Goal: Information Seeking & Learning: Learn about a topic

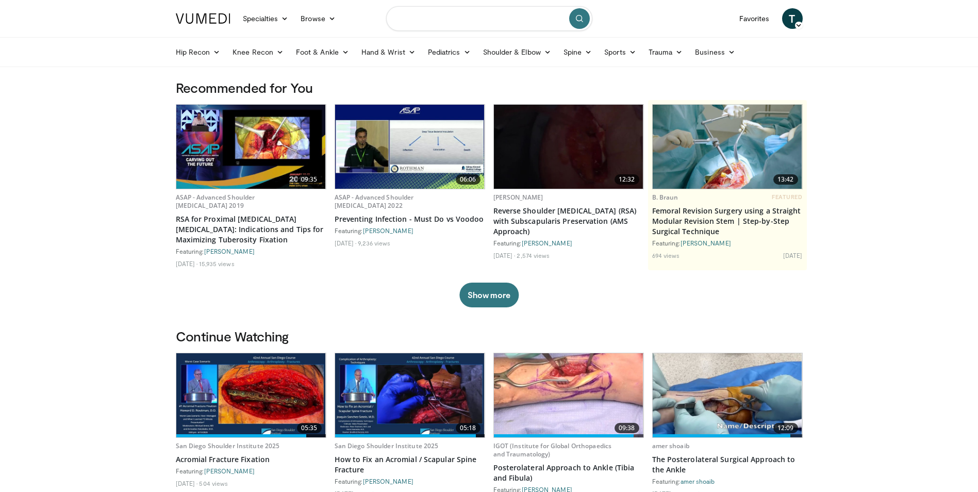
click at [436, 21] on input "Search topics, interventions" at bounding box center [489, 18] width 206 height 25
type input "**********"
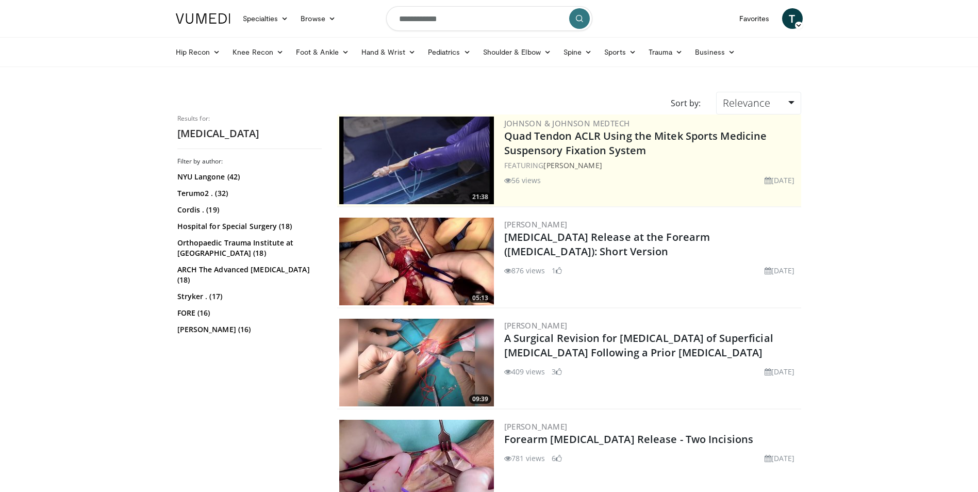
click at [459, 26] on input "**********" at bounding box center [489, 18] width 206 height 25
type input "**********"
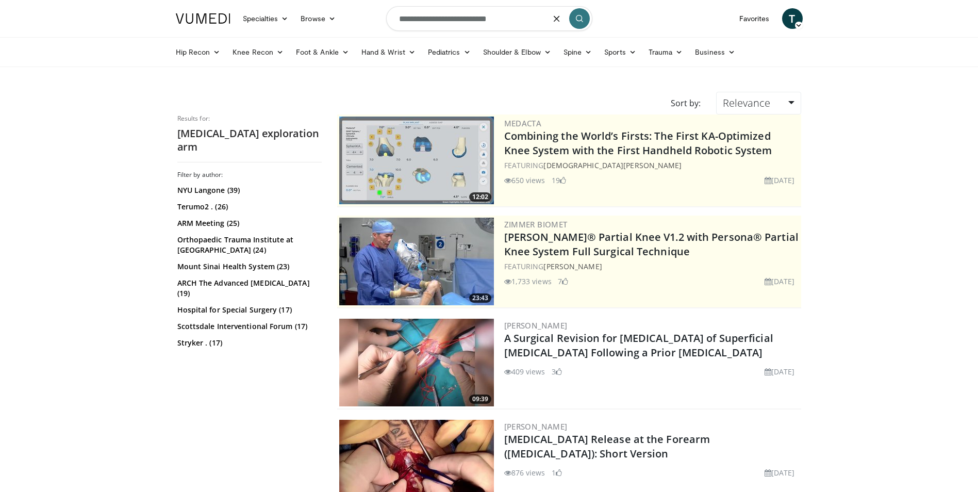
drag, startPoint x: 466, startPoint y: 22, endPoint x: 330, endPoint y: 30, distance: 136.9
click at [327, 29] on nav "Specialties Adult & Family Medicine Allergy, Asthma, Immunology Anesthesiology …" at bounding box center [489, 18] width 639 height 37
type input "**********"
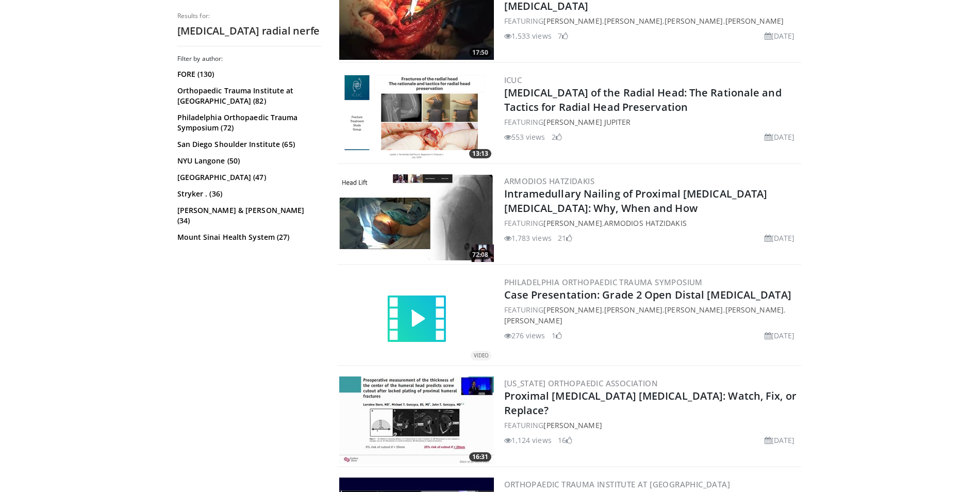
scroll to position [516, 0]
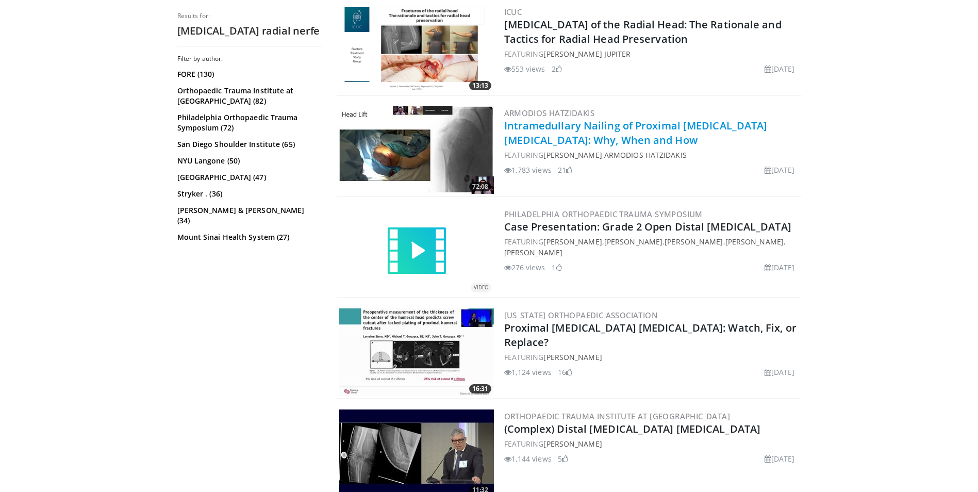
click at [535, 132] on h2 "Intramedullary Nailing of Proximal Humerus Fractures: Why, When and How" at bounding box center [651, 133] width 295 height 29
click at [565, 134] on link "Intramedullary Nailing of Proximal [MEDICAL_DATA] [MEDICAL_DATA]: Why, When and…" at bounding box center [636, 133] width 264 height 28
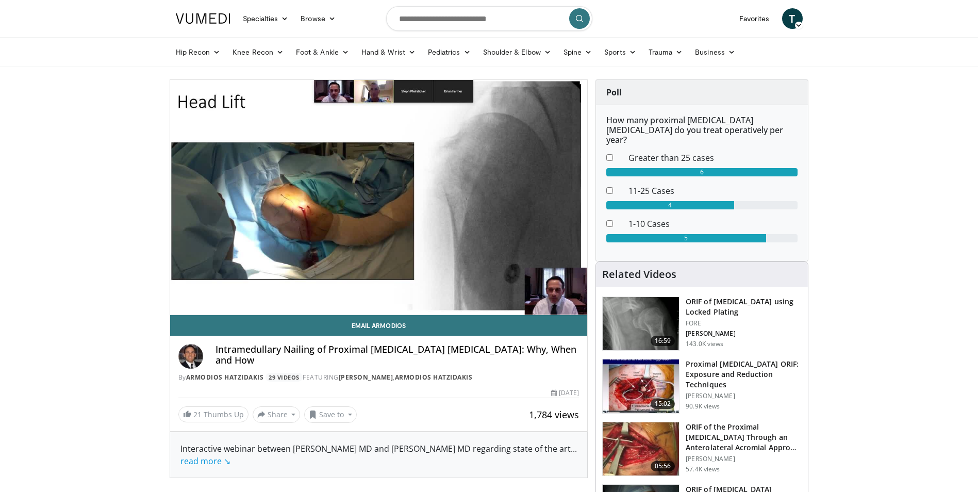
click at [225, 323] on div "Volume Level" at bounding box center [219, 325] width 11 height 4
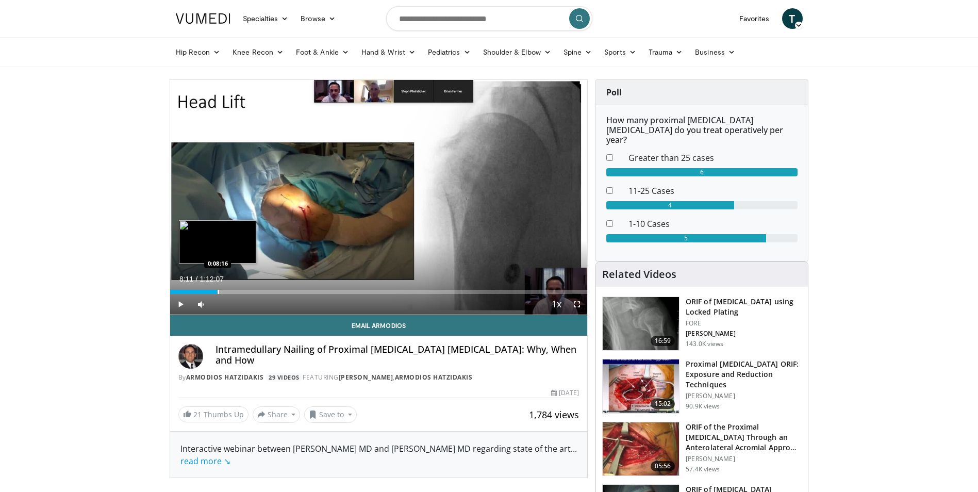
click at [218, 290] on div "Progress Bar" at bounding box center [218, 292] width 1 height 4
click at [234, 288] on div "Loaded : 12.92% 0:11:07 0:11:07" at bounding box center [379, 289] width 418 height 10
click at [248, 289] on div "Loaded : 16.84% 0:11:09 0:13:21" at bounding box center [379, 289] width 418 height 10
click at [258, 290] on div "Progress Bar" at bounding box center [258, 292] width 1 height 4
click at [246, 290] on div "Progress Bar" at bounding box center [246, 292] width 1 height 4
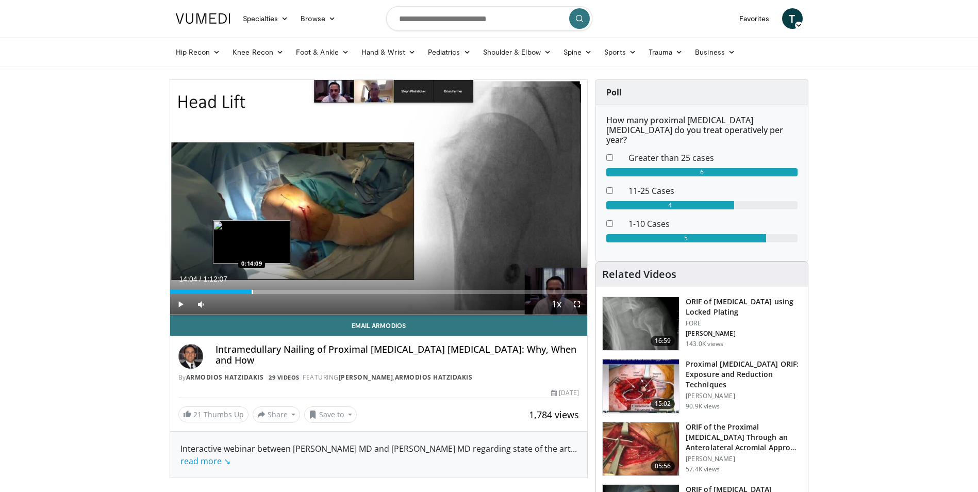
click at [252, 292] on div "Progress Bar" at bounding box center [252, 292] width 1 height 4
click at [257, 292] on div "Progress Bar" at bounding box center [257, 292] width 1 height 4
click at [264, 291] on div "Progress Bar" at bounding box center [264, 292] width 1 height 4
click at [272, 291] on div "Progress Bar" at bounding box center [272, 292] width 1 height 4
click at [274, 291] on div "10 seconds Tap to unmute" at bounding box center [379, 197] width 418 height 235
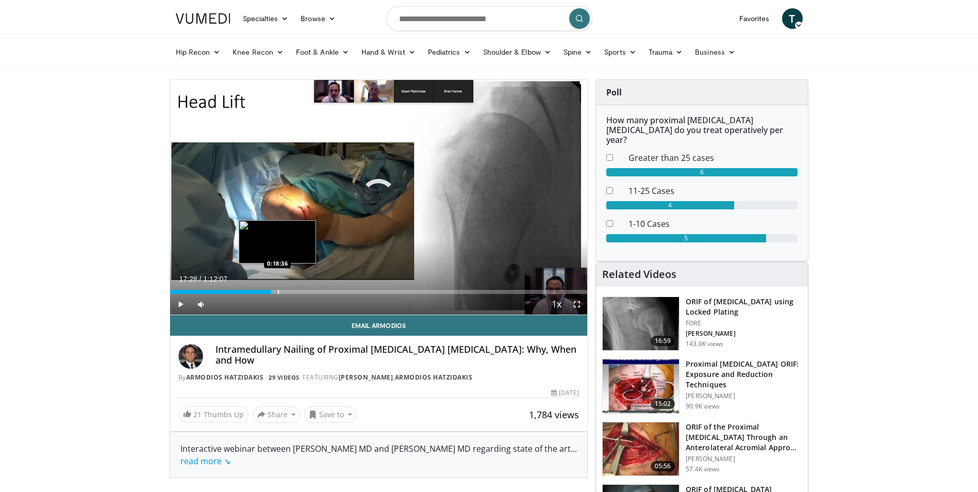
drag, startPoint x: 277, startPoint y: 289, endPoint x: 284, endPoint y: 289, distance: 6.7
click at [279, 290] on div "Loaded : 25.61% 0:17:28 0:18:36" at bounding box center [379, 292] width 418 height 4
click at [289, 288] on div "Loaded : 26.53% 0:18:52 0:20:39" at bounding box center [379, 289] width 418 height 10
click at [300, 290] on div "Progress Bar" at bounding box center [300, 292] width 1 height 4
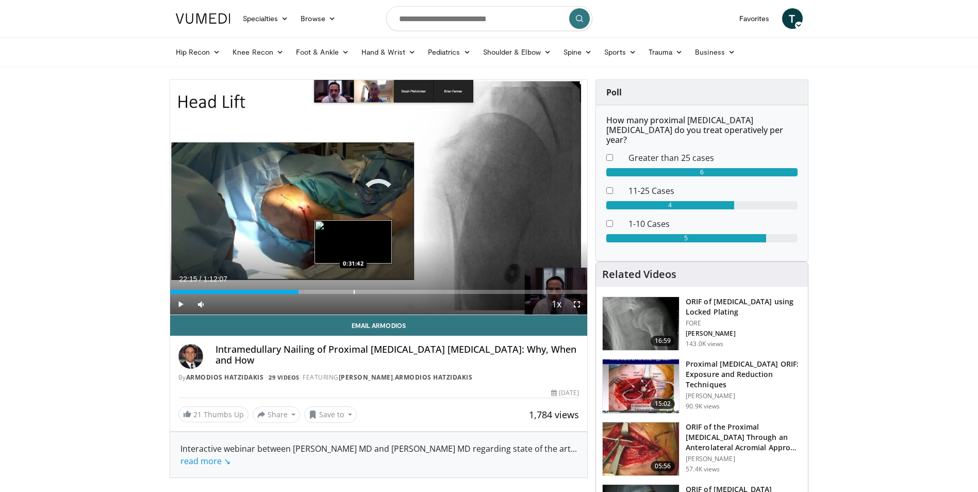
click at [353, 289] on div "Loaded : 32.30% 0:22:15 0:31:42" at bounding box center [379, 289] width 418 height 10
click at [356, 289] on div "Loaded : 45.45% 0:32:14 0:32:14" at bounding box center [379, 289] width 418 height 10
click at [351, 288] on div "Loaded : 46.14% 0:32:14 0:31:15" at bounding box center [379, 289] width 418 height 10
click at [356, 289] on div "Loaded : 44.76% 0:32:08 0:32:08" at bounding box center [379, 289] width 418 height 10
click at [363, 287] on div "Loaded : 46.03% 0:32:08 0:33:18" at bounding box center [379, 289] width 418 height 10
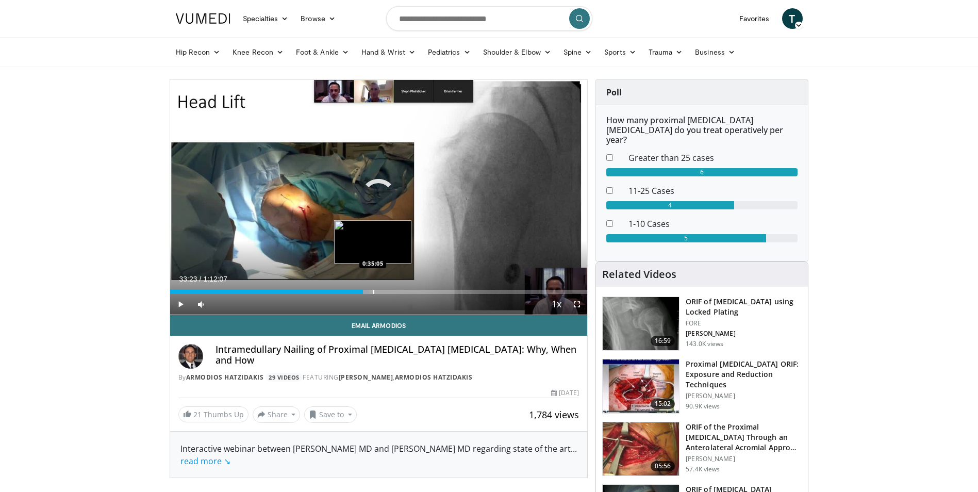
click at [373, 285] on div "Loaded : 47.75% 0:33:23 0:35:05" at bounding box center [379, 289] width 418 height 10
click at [177, 302] on span "Video Player" at bounding box center [180, 304] width 21 height 21
drag, startPoint x: 228, startPoint y: 303, endPoint x: 248, endPoint y: 302, distance: 20.2
click at [248, 302] on div "Mute 100%" at bounding box center [227, 304] width 72 height 21
click at [178, 305] on span "Video Player" at bounding box center [180, 304] width 21 height 21
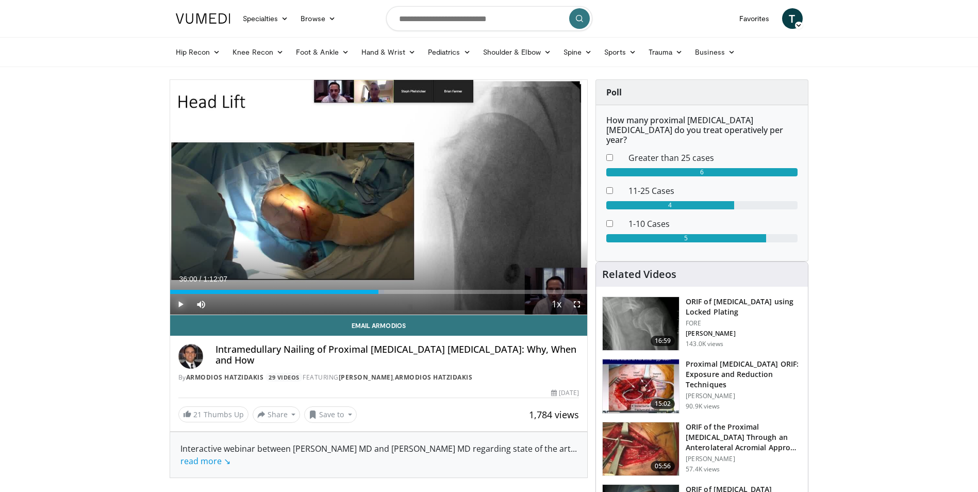
click at [177, 303] on span "Video Player" at bounding box center [180, 304] width 21 height 21
click at [382, 290] on div "Progress Bar" at bounding box center [382, 292] width 1 height 4
click at [386, 290] on video-js "**********" at bounding box center [379, 197] width 418 height 235
click at [390, 291] on div "Progress Bar" at bounding box center [389, 292] width 1 height 4
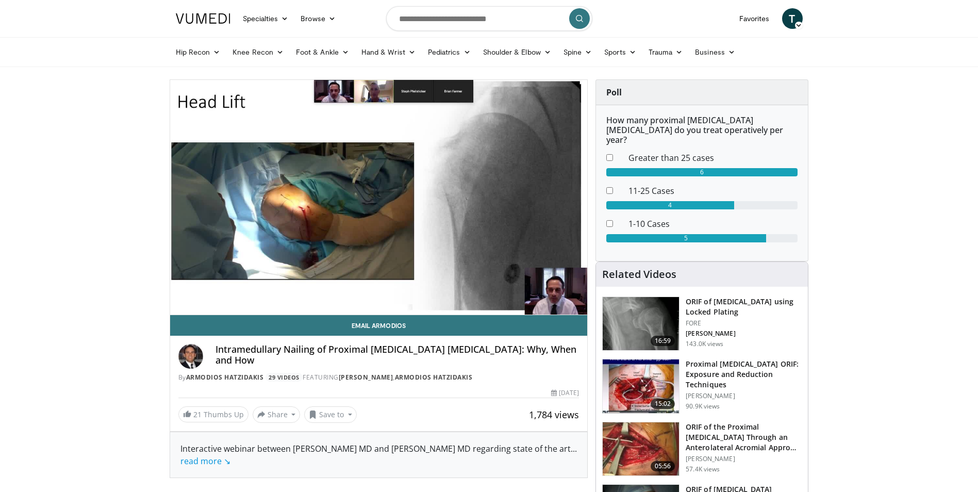
click at [385, 292] on div "10 seconds Tap to unmute" at bounding box center [379, 197] width 418 height 235
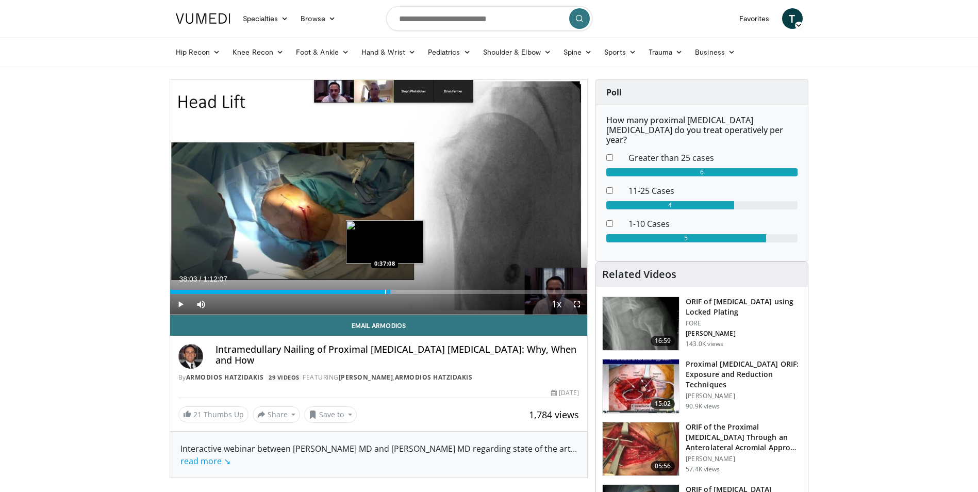
click at [385, 292] on div "Progress Bar" at bounding box center [385, 292] width 1 height 4
click at [384, 292] on div "Progress Bar" at bounding box center [384, 292] width 1 height 4
click at [180, 299] on span "Video Player" at bounding box center [180, 304] width 21 height 21
click at [402, 291] on div "Progress Bar" at bounding box center [402, 292] width 1 height 4
click at [414, 292] on div "Progress Bar" at bounding box center [414, 292] width 1 height 4
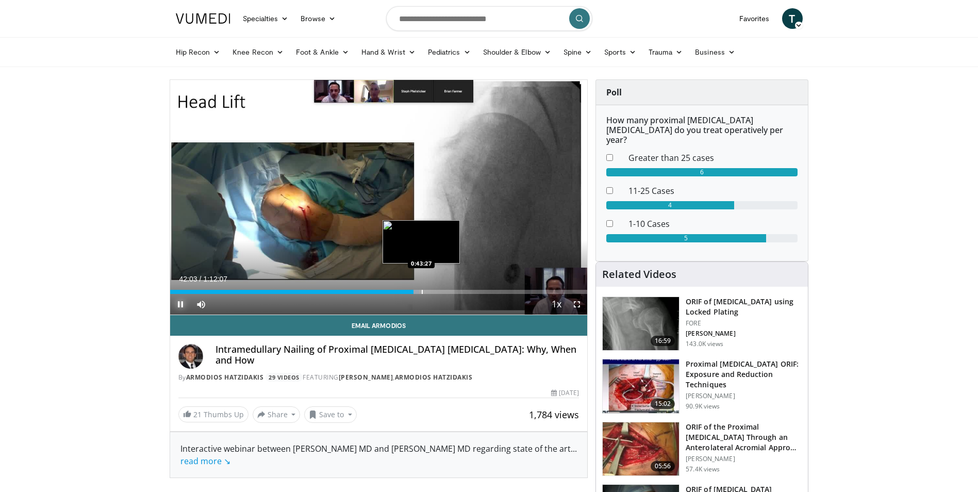
click at [422, 292] on div "Progress Bar" at bounding box center [422, 292] width 1 height 4
click at [432, 291] on div "Progress Bar" at bounding box center [432, 292] width 1 height 4
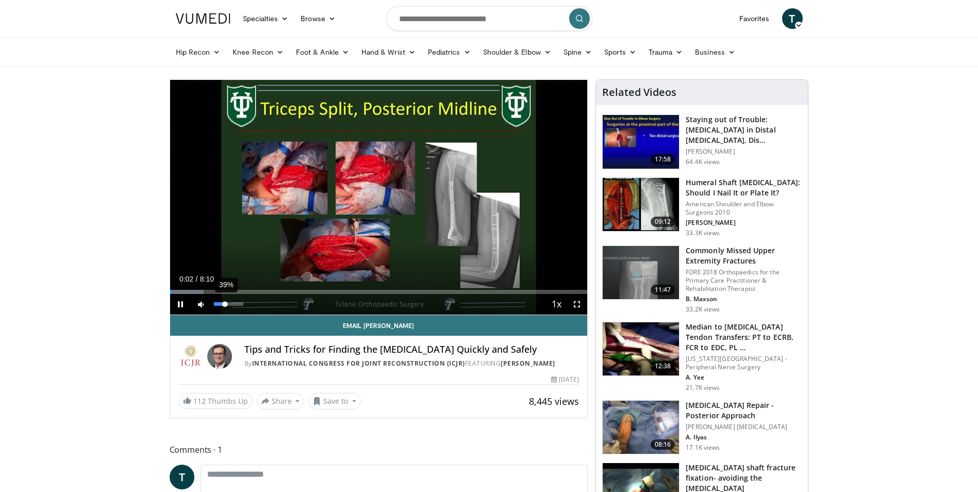
click at [225, 304] on div "39%" at bounding box center [228, 304] width 29 height 4
click at [232, 304] on div "61%" at bounding box center [228, 304] width 29 height 4
click at [241, 304] on div "91%" at bounding box center [228, 304] width 29 height 4
click at [197, 291] on div "Progress Bar" at bounding box center [197, 292] width 1 height 4
click at [200, 291] on div "Progress Bar" at bounding box center [200, 292] width 1 height 4
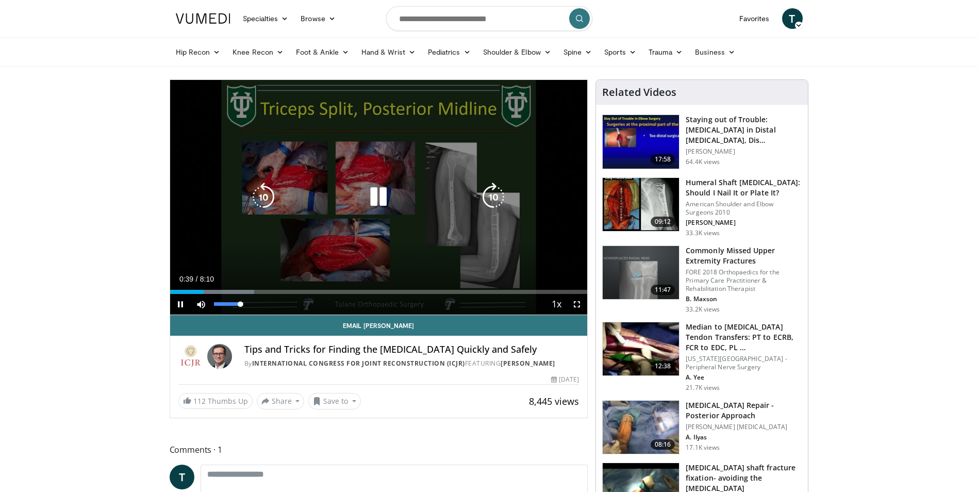
click at [232, 303] on video-js "**********" at bounding box center [379, 197] width 418 height 235
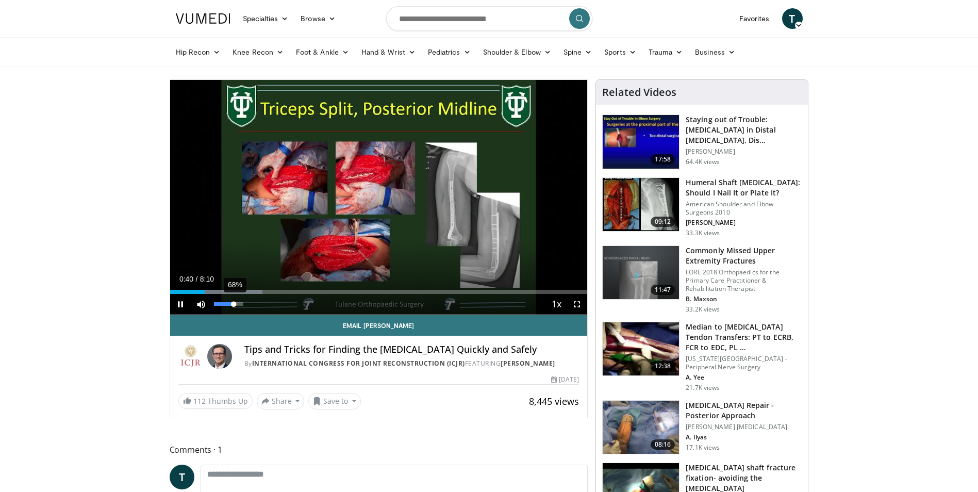
click at [234, 303] on div "68%" at bounding box center [228, 304] width 29 height 4
click at [237, 291] on div "Progress Bar" at bounding box center [237, 292] width 1 height 4
click at [244, 293] on div "Progress Bar" at bounding box center [244, 292] width 1 height 4
click at [253, 290] on div "Progress Bar" at bounding box center [253, 292] width 1 height 4
click at [259, 291] on div "Progress Bar" at bounding box center [259, 292] width 1 height 4
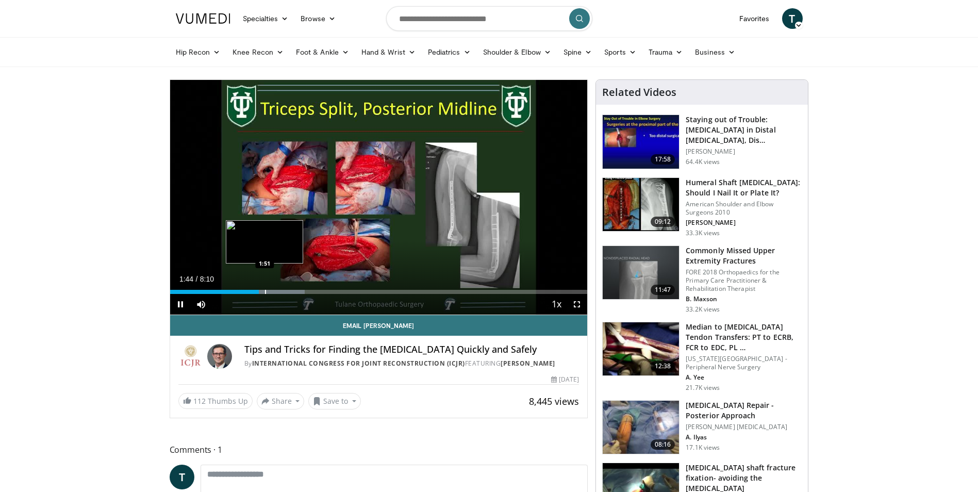
click at [265, 292] on div "Progress Bar" at bounding box center [265, 292] width 1 height 4
click at [578, 305] on span "Video Player" at bounding box center [577, 304] width 21 height 21
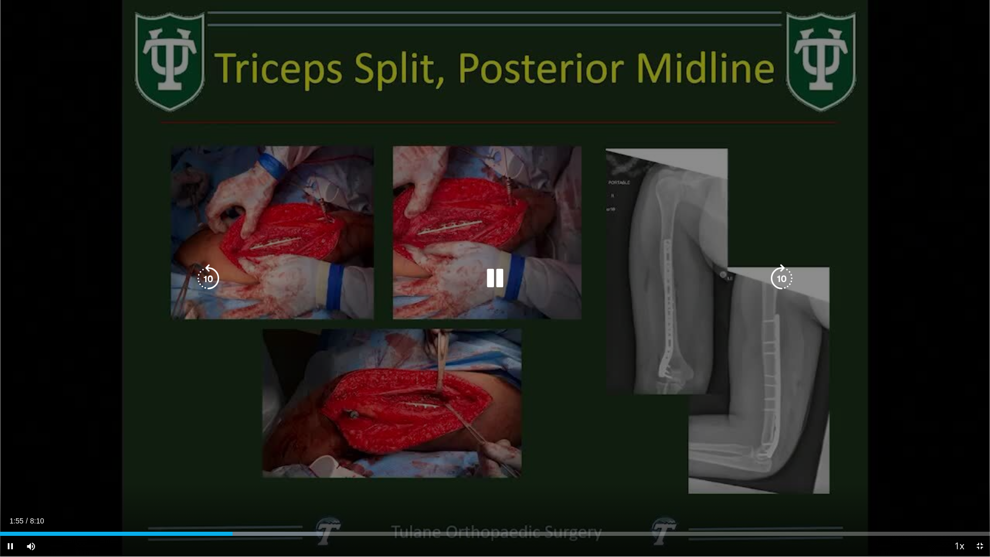
click at [439, 491] on div "Current Time 1:55 / Duration 8:10" at bounding box center [495, 520] width 990 height 9
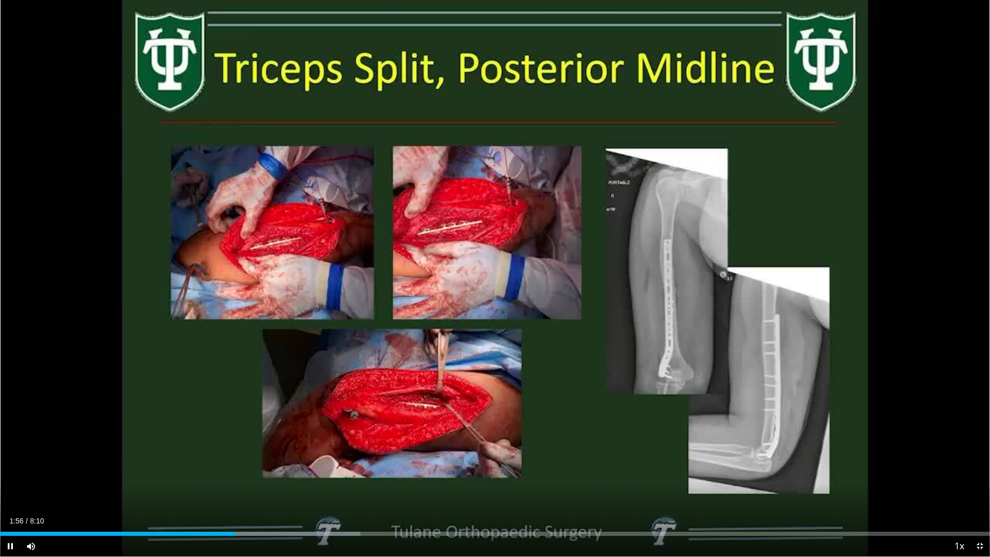
click at [438, 491] on div "Current Time 1:56 / Duration 8:10" at bounding box center [495, 520] width 990 height 9
click at [438, 491] on video-js "**********" at bounding box center [495, 278] width 990 height 557
click at [255, 491] on div "Progress Bar" at bounding box center [255, 534] width 1 height 4
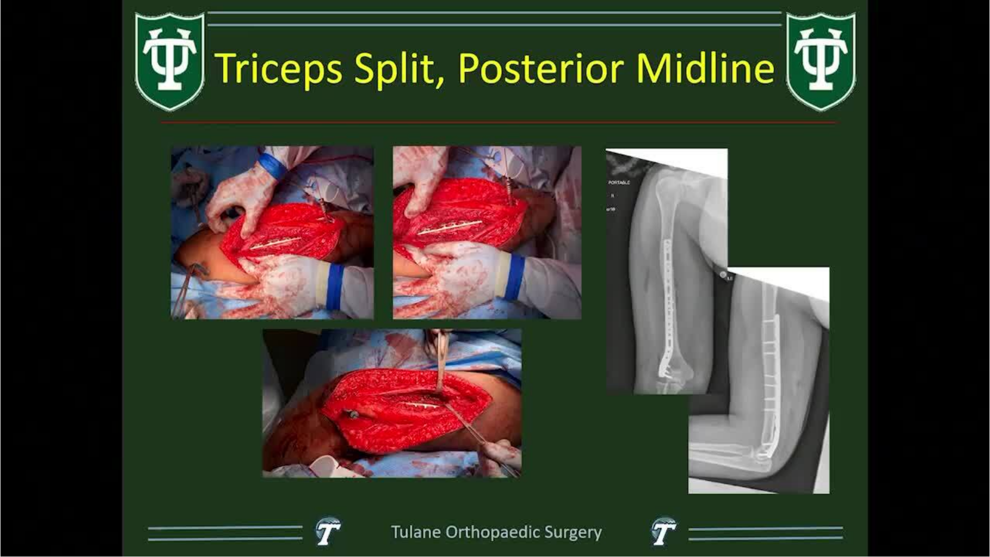
click at [273, 491] on div "10 seconds Tap to unmute" at bounding box center [495, 278] width 990 height 556
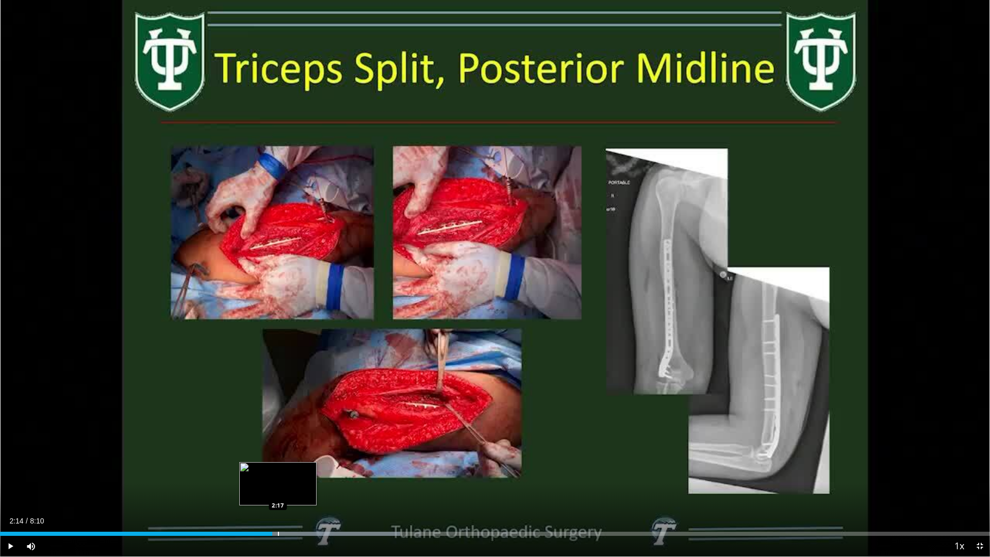
click at [278, 491] on div "Progress Bar" at bounding box center [278, 534] width 1 height 4
click at [12, 491] on span "Video Player" at bounding box center [10, 546] width 21 height 21
click at [287, 491] on div "Progress Bar" at bounding box center [287, 534] width 1 height 4
click at [323, 491] on div "Loaded : 44.48% 2:36 2:39" at bounding box center [495, 531] width 990 height 10
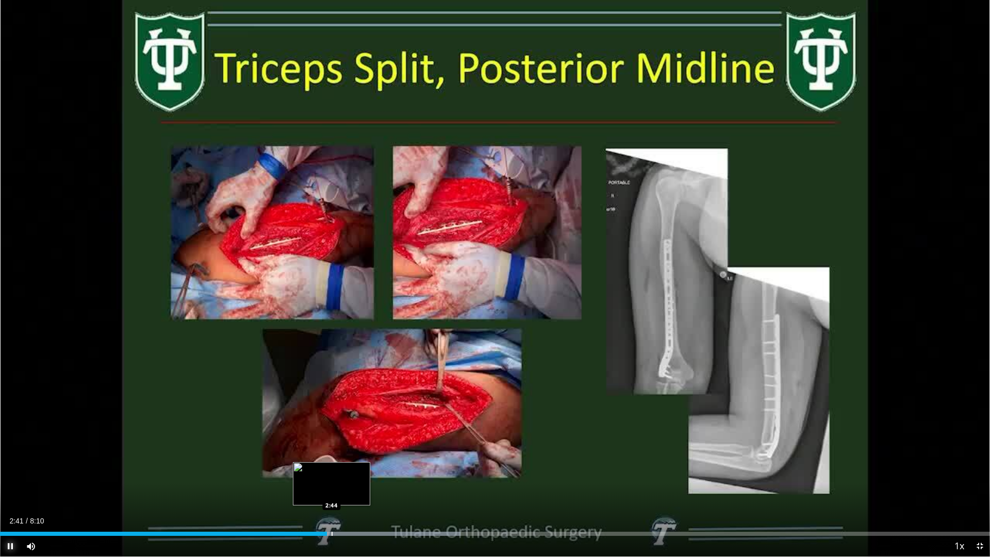
click at [332, 491] on div "Loaded : 46.51% 2:42 2:44" at bounding box center [495, 531] width 990 height 10
click at [343, 491] on div "Loaded : 46.51% 2:48 2:49" at bounding box center [495, 531] width 990 height 10
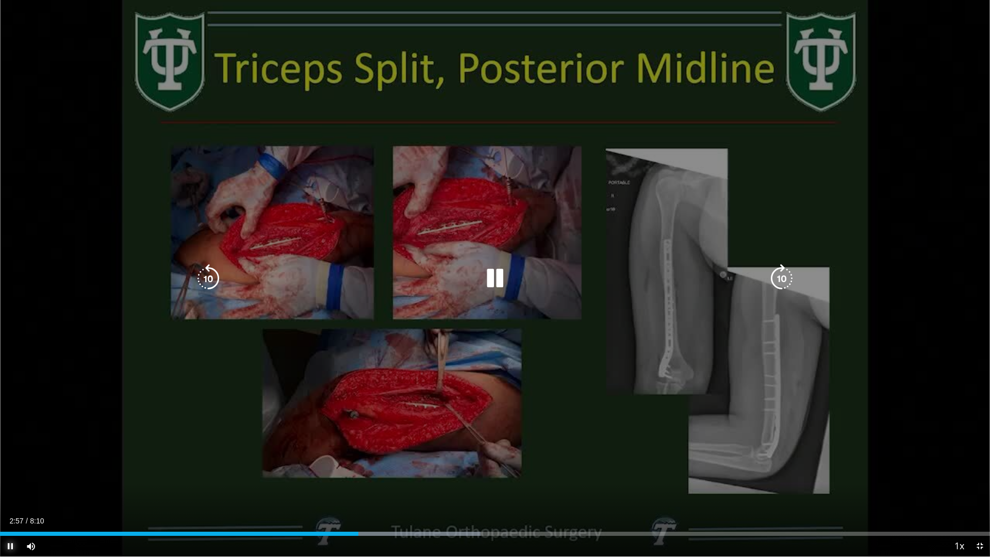
click at [12, 491] on span "Video Player" at bounding box center [10, 546] width 21 height 21
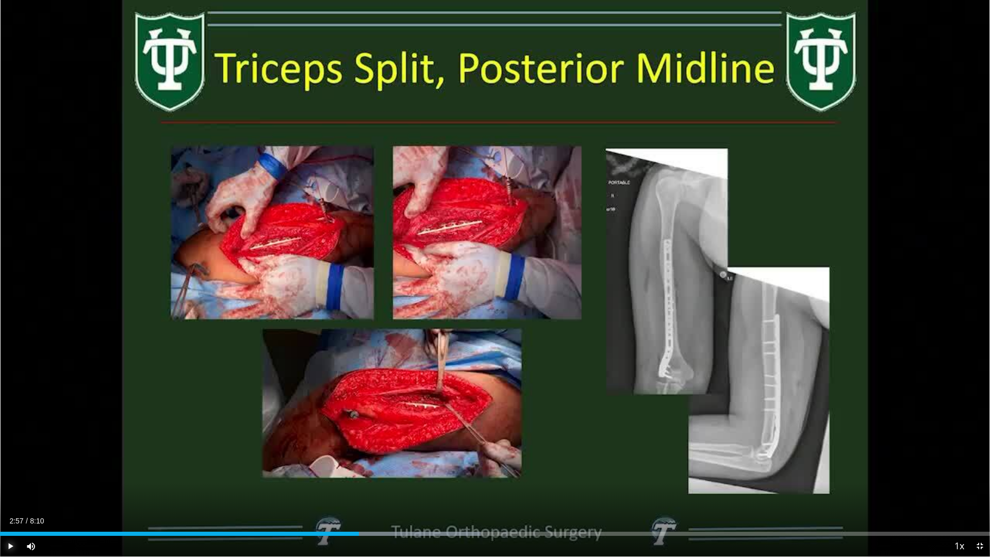
click at [10, 491] on span "Video Player" at bounding box center [10, 546] width 21 height 21
click at [370, 491] on div "Progress Bar" at bounding box center [370, 534] width 1 height 4
click at [379, 491] on div "Progress Bar" at bounding box center [379, 534] width 1 height 4
click at [389, 491] on div "Progress Bar" at bounding box center [389, 534] width 1 height 4
click at [395, 491] on div "Loaded : 52.57% 3:13 3:14" at bounding box center [495, 534] width 990 height 4
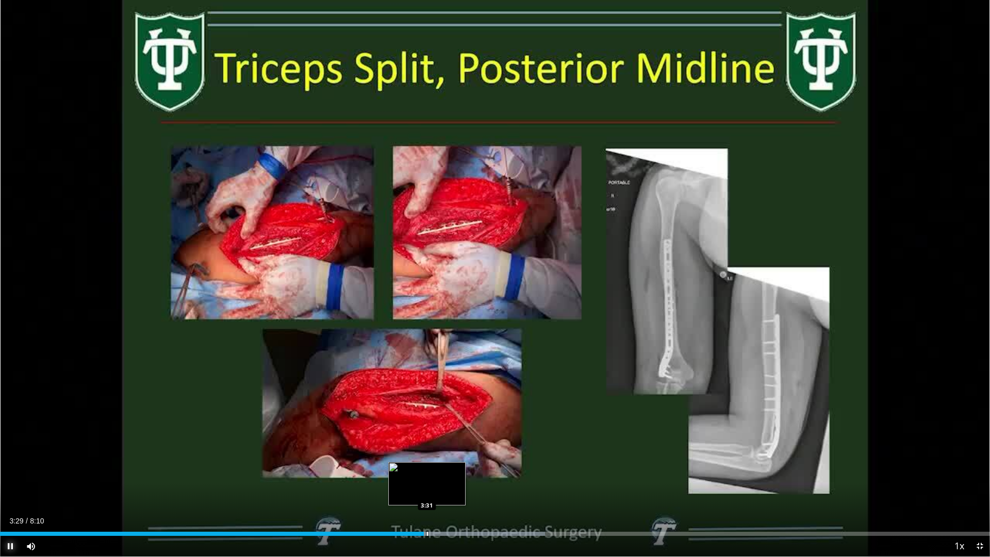
click at [427, 491] on div "Progress Bar" at bounding box center [427, 534] width 1 height 4
click at [435, 491] on div "Progress Bar" at bounding box center [434, 534] width 1 height 4
click at [441, 491] on div "Progress Bar" at bounding box center [441, 534] width 1 height 4
click at [449, 491] on div "Loaded : 57.09% 3:39 3:41" at bounding box center [495, 534] width 990 height 4
click at [455, 491] on div "Progress Bar" at bounding box center [455, 534] width 1 height 4
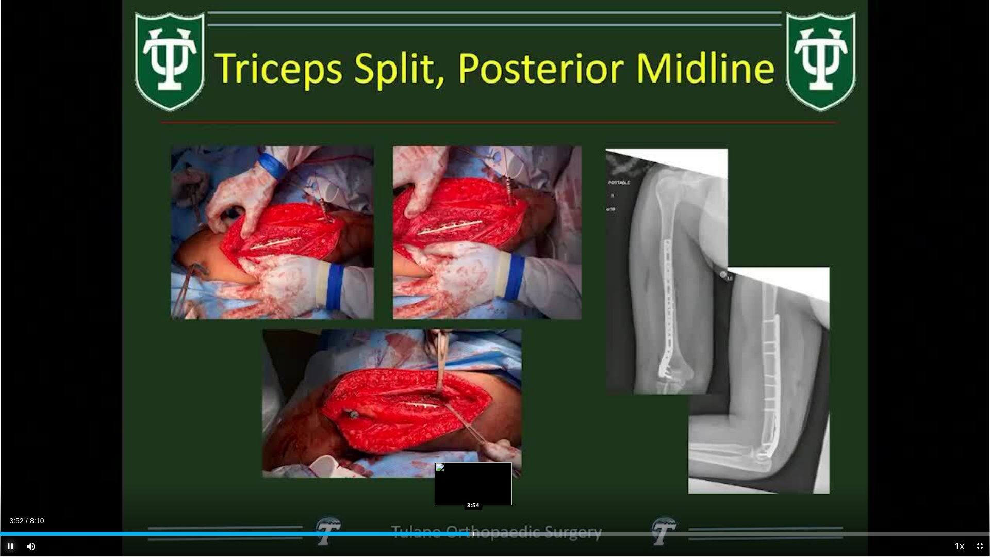
click at [473, 491] on div "Progress Bar" at bounding box center [473, 534] width 1 height 4
click at [480, 491] on div "Progress Bar" at bounding box center [480, 534] width 1 height 4
click at [487, 491] on div "Progress Bar" at bounding box center [487, 534] width 1 height 4
click at [490, 491] on div "Progress Bar" at bounding box center [490, 534] width 1 height 4
click at [501, 491] on div "Progress Bar" at bounding box center [501, 534] width 1 height 4
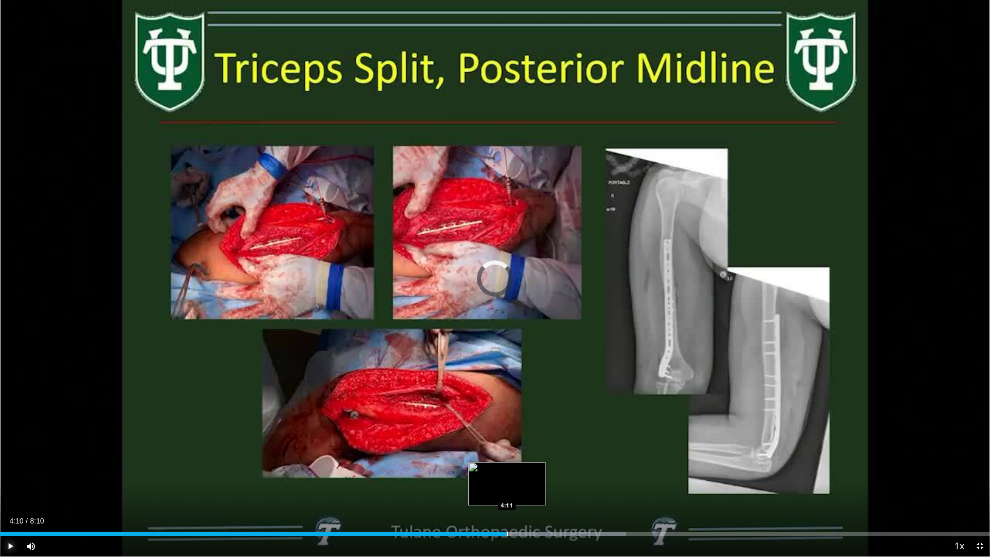
click at [507, 491] on div "Progress Bar" at bounding box center [507, 534] width 1 height 4
click at [513, 491] on div "Progress Bar" at bounding box center [513, 534] width 1 height 4
click at [521, 491] on div "Progress Bar" at bounding box center [521, 534] width 1 height 4
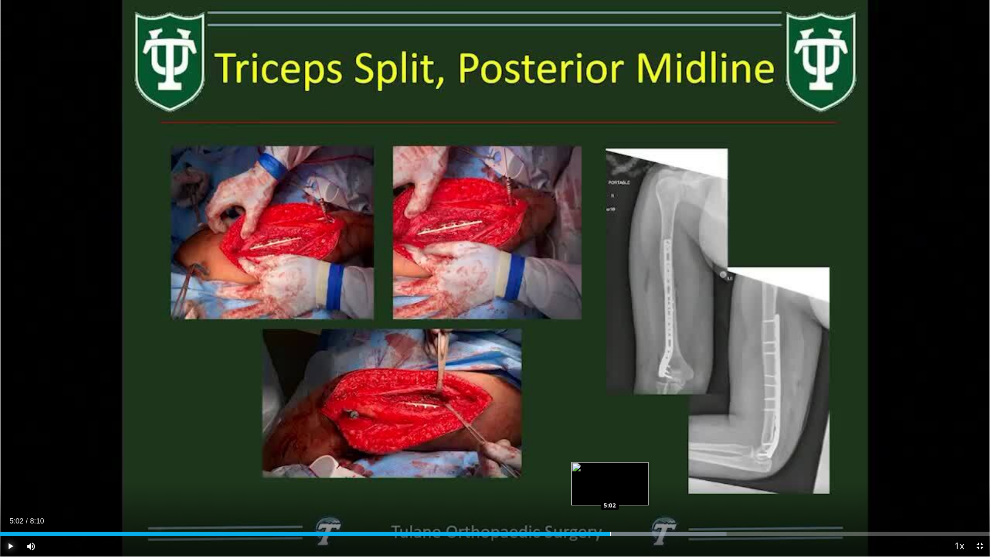
click at [610, 491] on div "Progress Bar" at bounding box center [610, 534] width 1 height 4
click at [620, 491] on div "Progress Bar" at bounding box center [620, 534] width 1 height 4
click at [630, 491] on video-js "**********" at bounding box center [495, 278] width 990 height 557
click at [637, 491] on div "Progress Bar" at bounding box center [637, 534] width 1 height 4
click at [649, 491] on div "Progress Bar" at bounding box center [649, 534] width 1 height 4
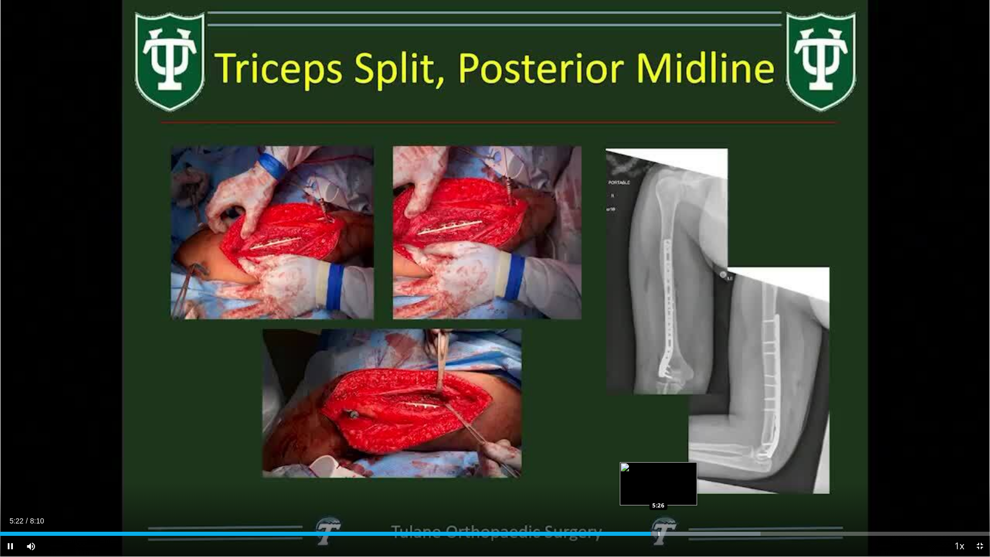
click at [659, 491] on div "Progress Bar" at bounding box center [659, 534] width 1 height 4
click at [665, 491] on div "Progress Bar" at bounding box center [665, 534] width 1 height 4
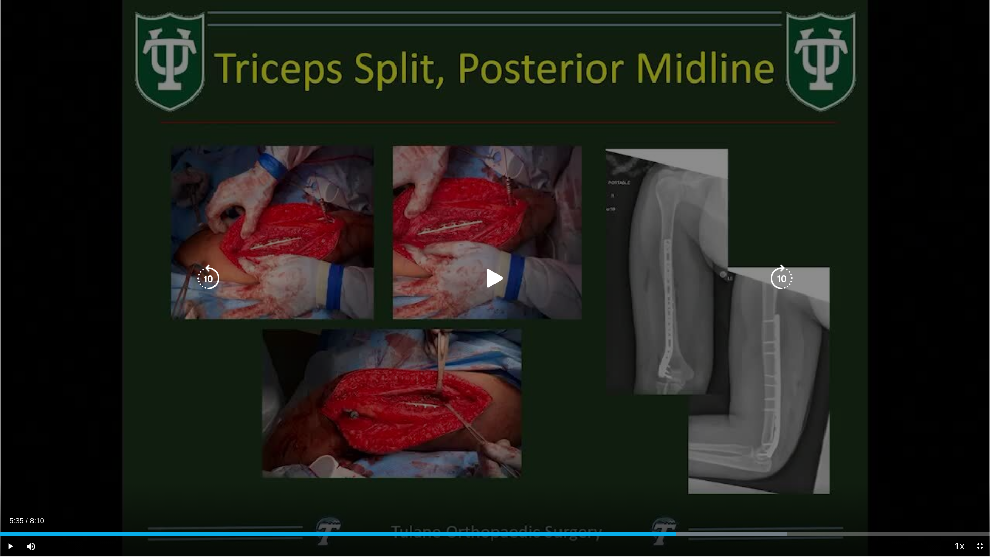
click at [677, 491] on div "Current Time 5:35 / Duration 8:10 Play Skip Backward Skip Forward Mute 7% Loade…" at bounding box center [495, 546] width 990 height 21
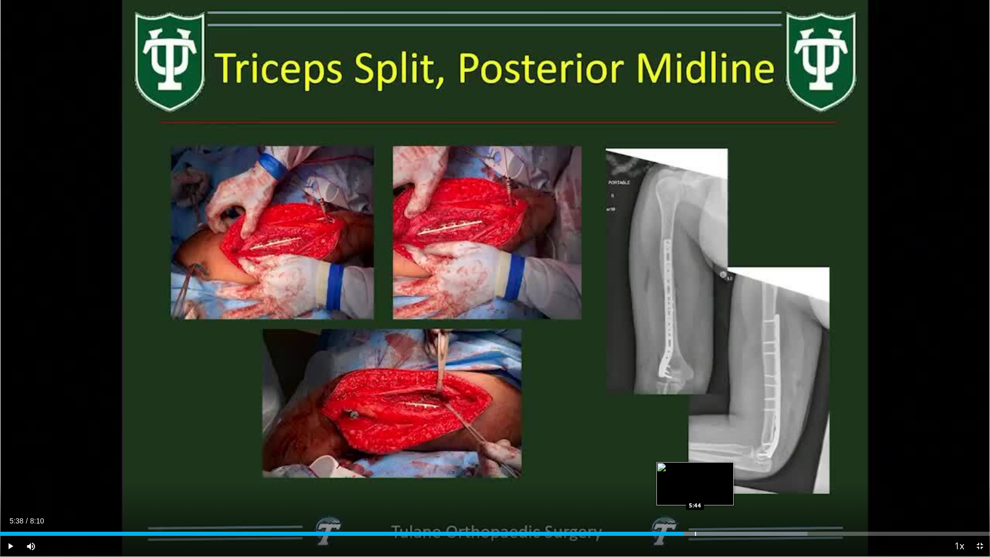
click at [694, 491] on div "Progress Bar" at bounding box center [713, 534] width 187 height 4
click at [712, 491] on div "Progress Bar" at bounding box center [712, 534] width 1 height 4
click at [721, 491] on div "Progress Bar" at bounding box center [721, 534] width 1 height 4
click at [732, 491] on div "Progress Bar" at bounding box center [731, 534] width 1 height 4
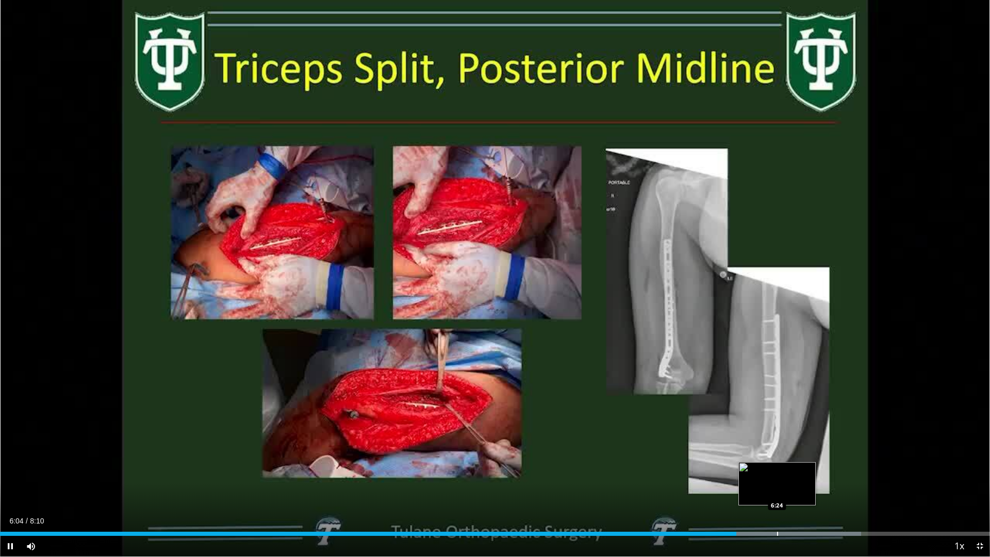
click at [777, 491] on div "Progress Bar" at bounding box center [777, 534] width 1 height 4
click at [794, 491] on div "Progress Bar" at bounding box center [794, 534] width 1 height 4
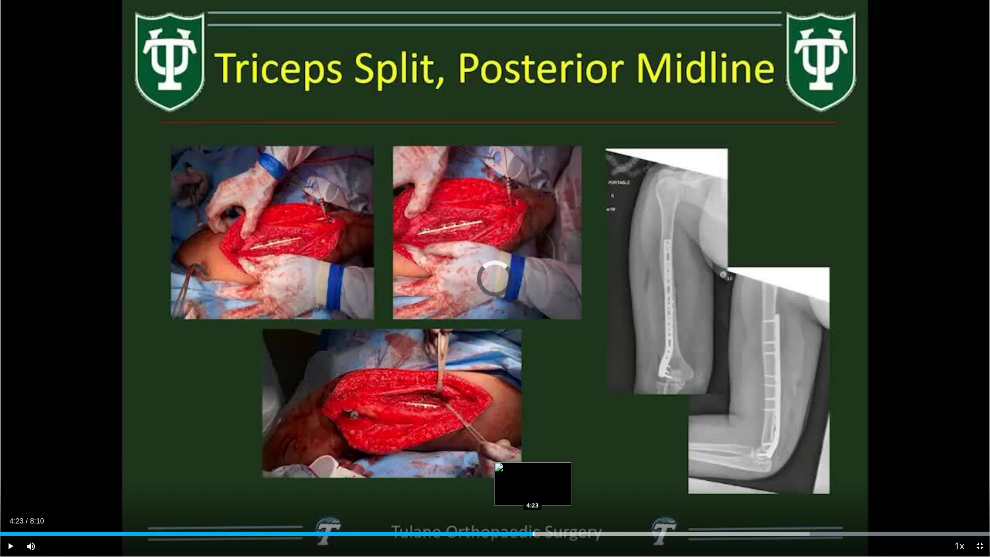
click at [533, 491] on div "Progress Bar" at bounding box center [533, 534] width 1 height 4
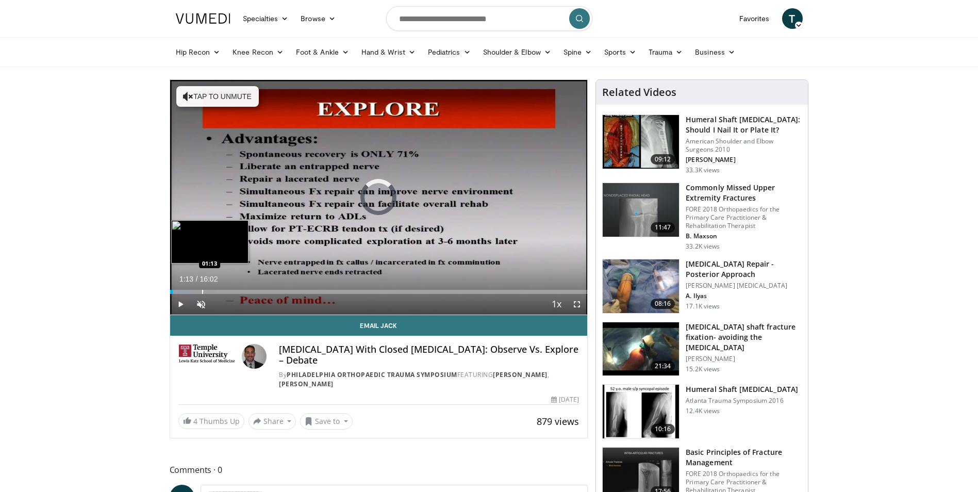
click at [202, 288] on div "Loaded : 5.18% 01:13 01:13" at bounding box center [379, 289] width 418 height 10
click at [220, 290] on div "Progress Bar" at bounding box center [220, 292] width 1 height 4
click at [237, 292] on div "Progress Bar" at bounding box center [237, 292] width 1 height 4
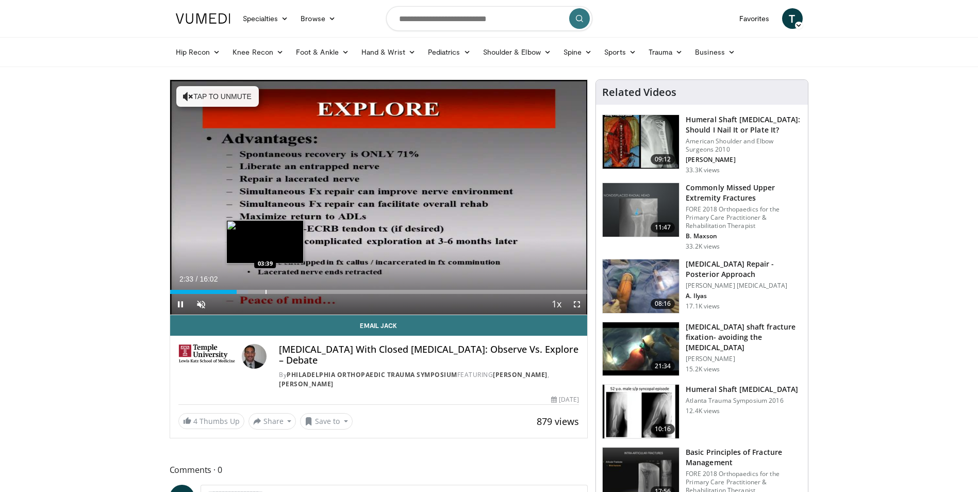
click at [274, 291] on div "Loaded : 18.70% 02:33 03:39" at bounding box center [379, 292] width 418 height 4
click at [286, 291] on div "Progress Bar" at bounding box center [286, 292] width 1 height 4
click at [220, 305] on div "19%" at bounding box center [228, 304] width 29 height 4
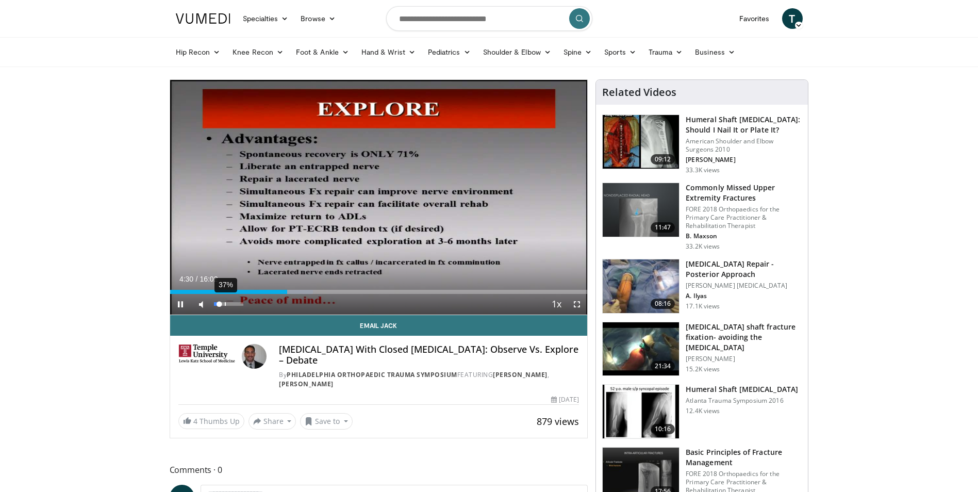
click at [225, 305] on div "37%" at bounding box center [228, 304] width 29 height 4
click at [235, 302] on div "72%" at bounding box center [228, 304] width 29 height 4
click at [269, 292] on div "Progress Bar" at bounding box center [269, 292] width 1 height 4
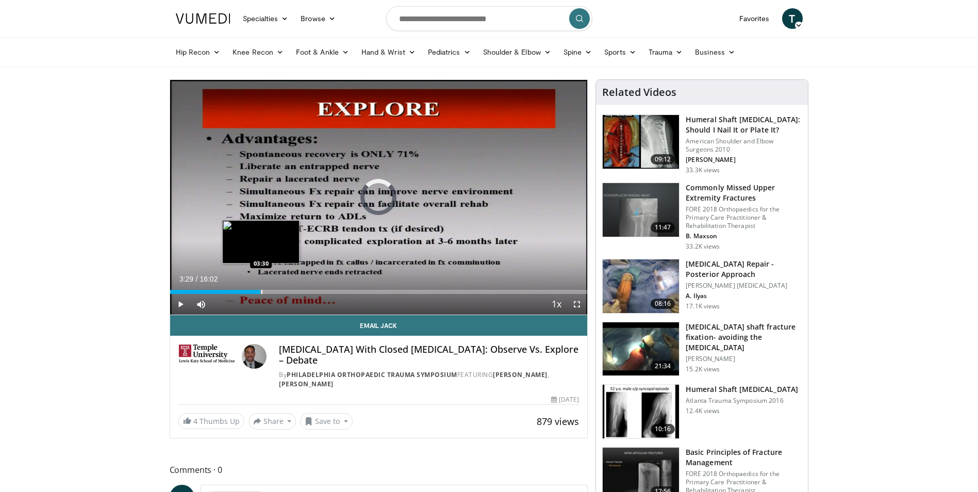
click at [261, 293] on div "Progress Bar" at bounding box center [261, 292] width 1 height 4
click at [255, 293] on div "Progress Bar" at bounding box center [255, 292] width 1 height 4
click at [248, 293] on div "Progress Bar" at bounding box center [248, 292] width 1 height 4
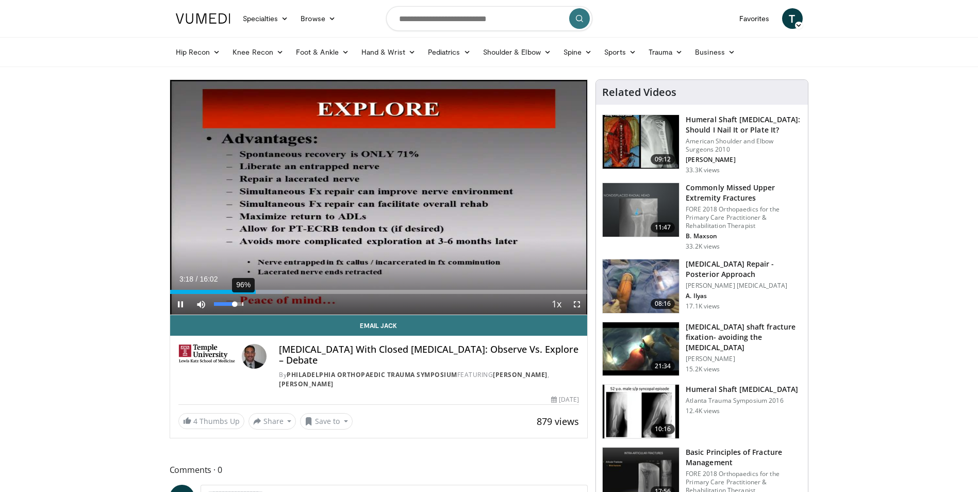
click at [242, 307] on div "96%" at bounding box center [229, 304] width 36 height 21
